Goal: Information Seeking & Learning: Learn about a topic

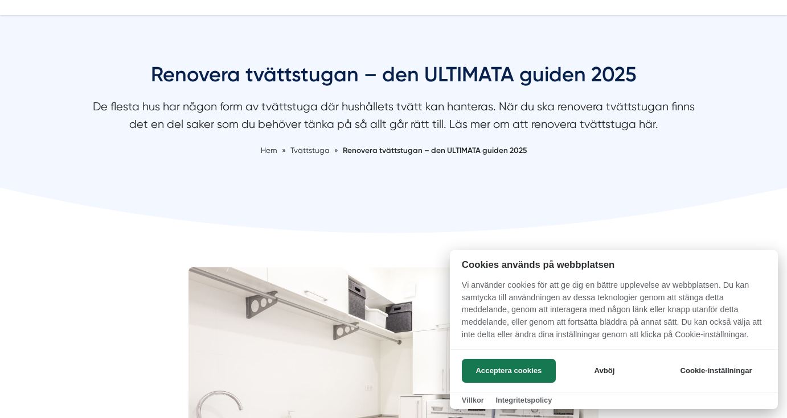
scroll to position [100, 0]
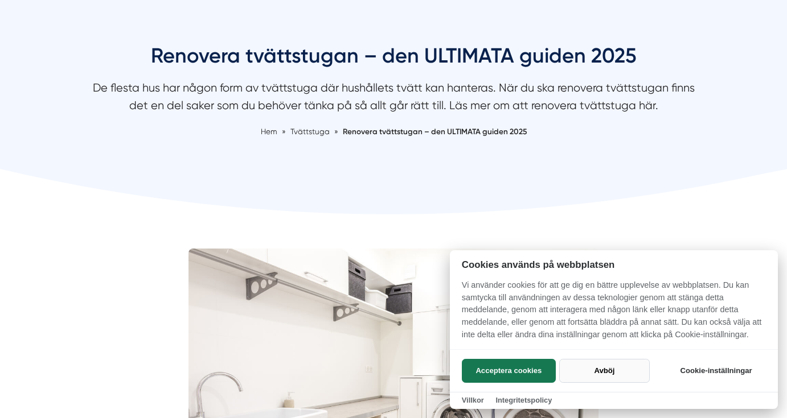
click at [607, 369] on button "Avböj" at bounding box center [604, 371] width 91 height 24
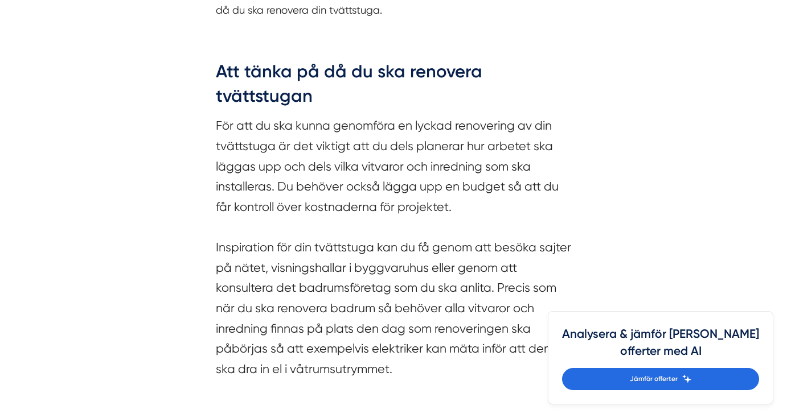
scroll to position [791, 0]
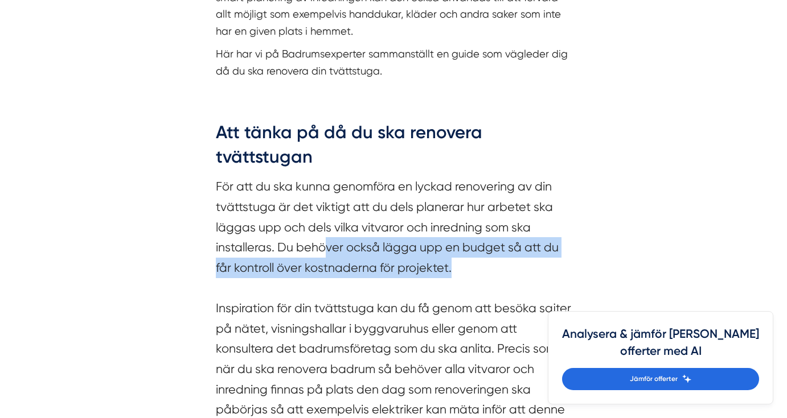
drag, startPoint x: 325, startPoint y: 253, endPoint x: 478, endPoint y: 266, distance: 153.2
click at [478, 266] on section "För att du ska kunna genomföra en lyckad renovering av din tvättstuga är det vi…" at bounding box center [393, 310] width 355 height 269
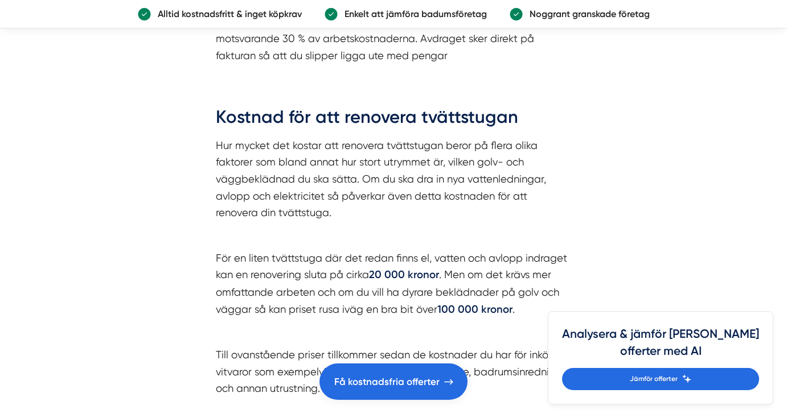
scroll to position [3114, 0]
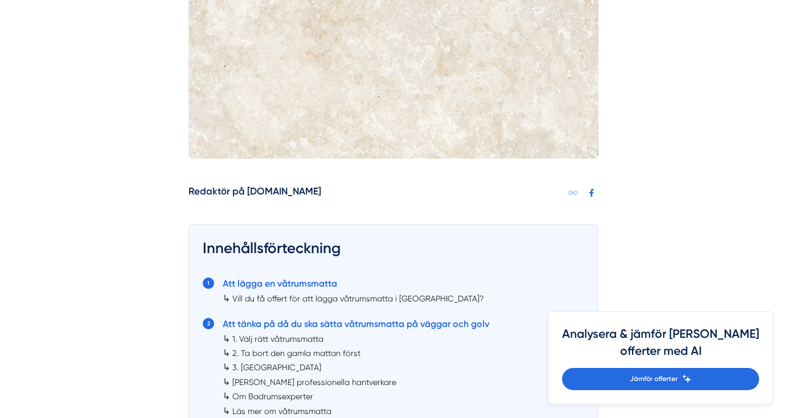
scroll to position [480, 0]
